Goal: Download file/media

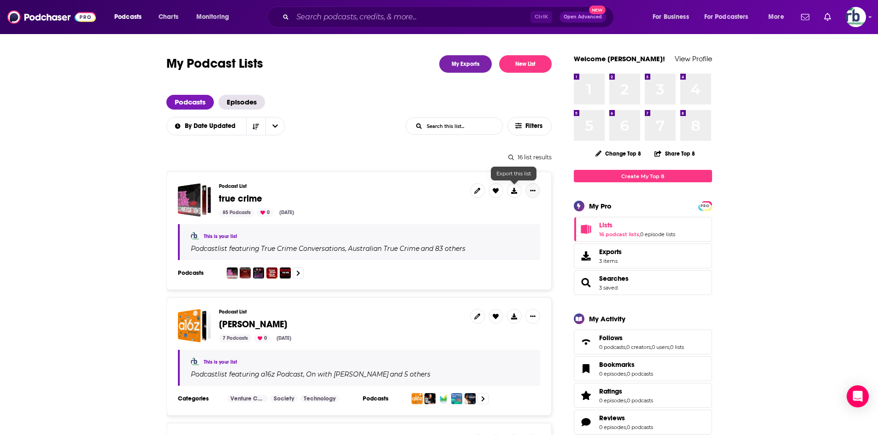
click at [532, 192] on icon "Show More Button" at bounding box center [533, 191] width 6 height 6
click at [514, 193] on icon at bounding box center [514, 191] width 6 height 6
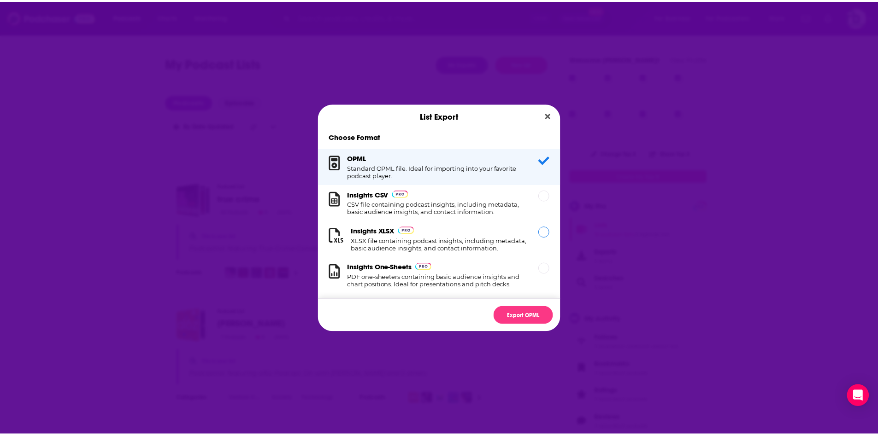
scroll to position [15, 0]
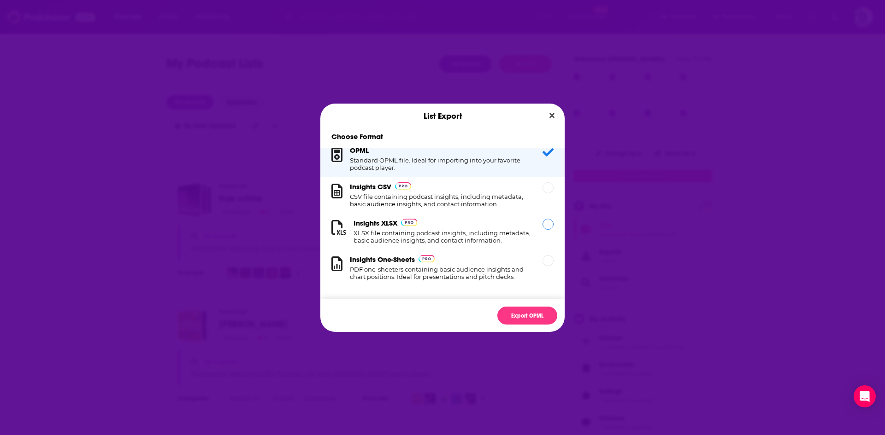
click at [542, 219] on div "Dialog" at bounding box center [547, 224] width 11 height 11
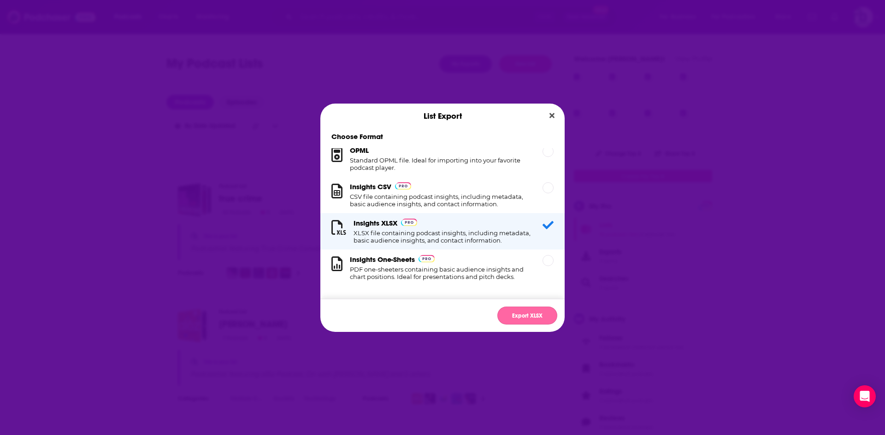
click at [520, 315] on button "Export XLSX" at bounding box center [527, 316] width 60 height 18
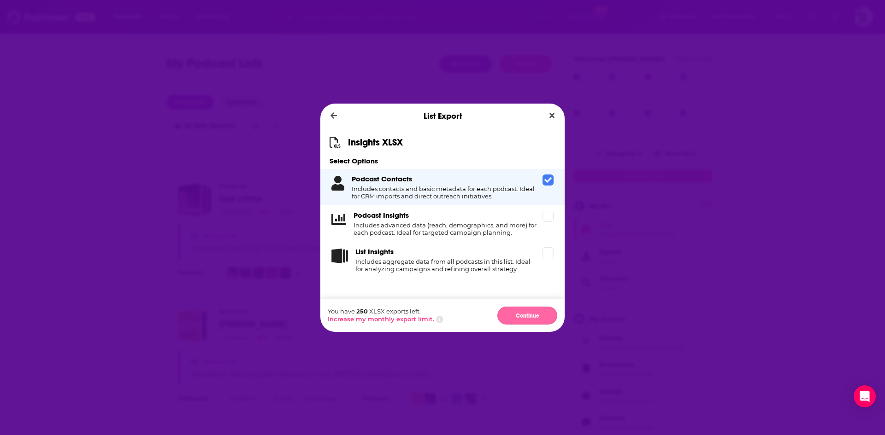
click at [531, 320] on button "Continue" at bounding box center [527, 316] width 60 height 18
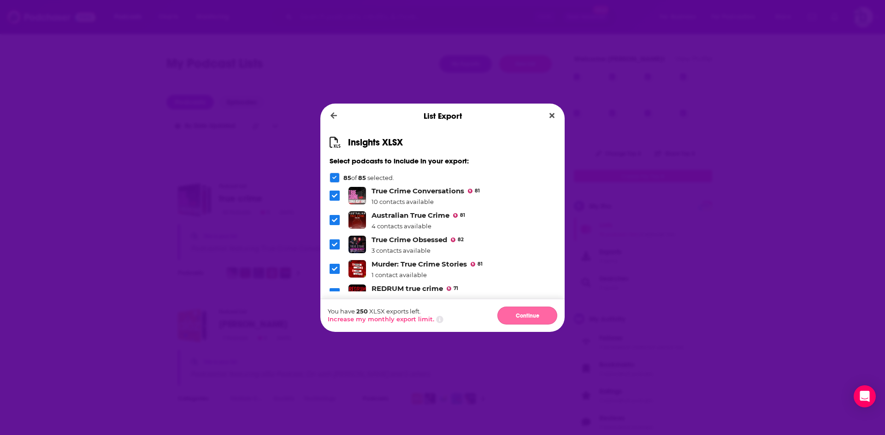
click at [508, 316] on button "Continue" at bounding box center [527, 316] width 60 height 18
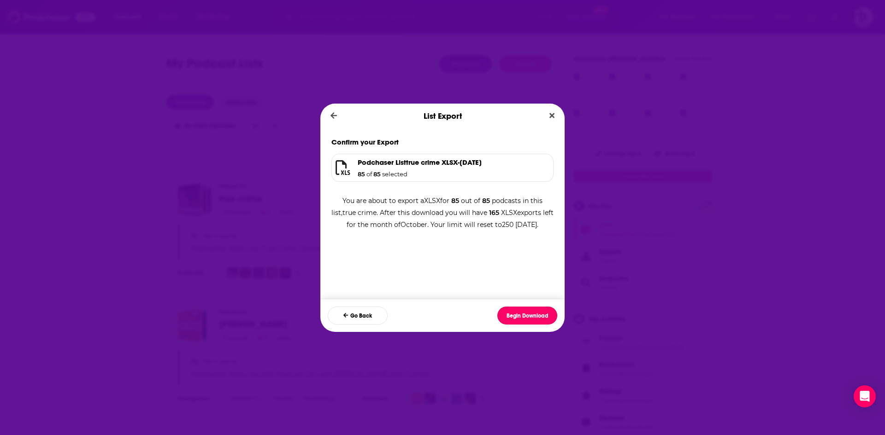
click at [515, 316] on button "Begin Download" at bounding box center [527, 316] width 60 height 18
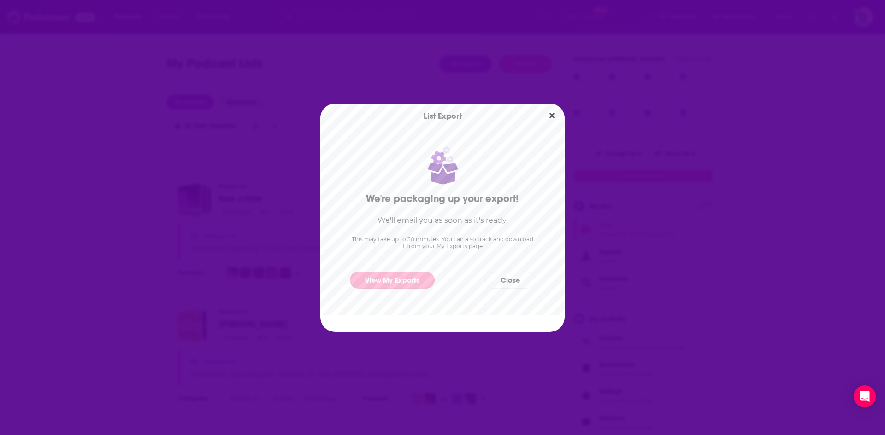
click at [386, 282] on link "View My Exports" at bounding box center [392, 280] width 85 height 17
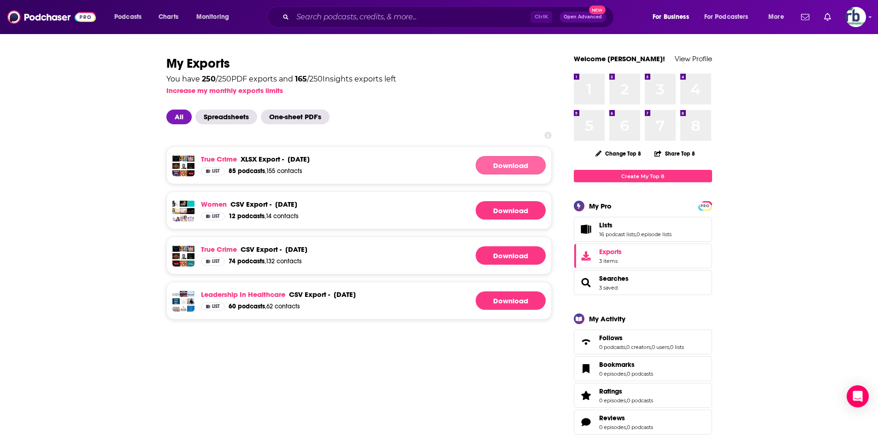
click at [511, 165] on link "Download" at bounding box center [511, 165] width 70 height 18
